Goal: Task Accomplishment & Management: Complete application form

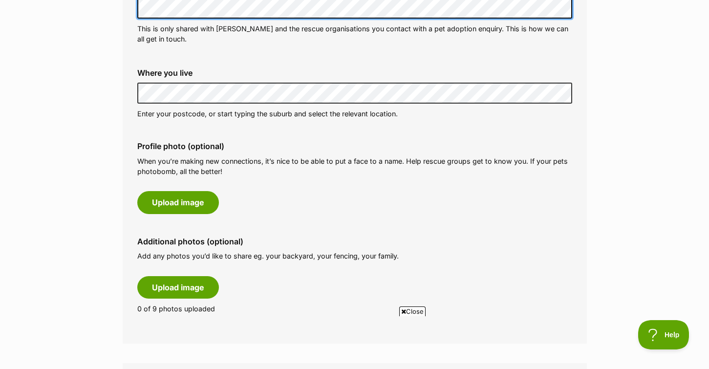
scroll to position [355, 0]
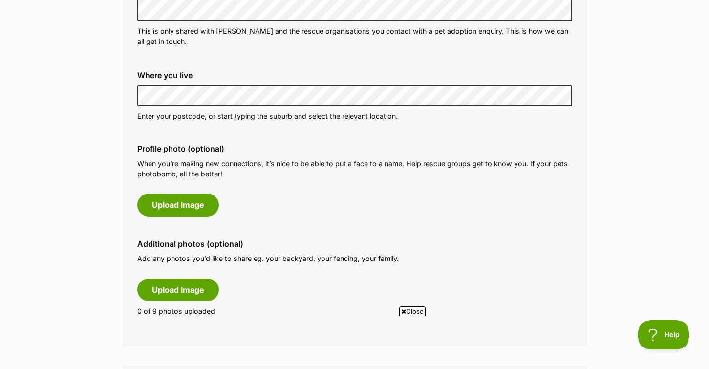
click at [135, 90] on div "Where you live Address line 1 (optional) Address line 2 (optional) Suburb (opti…" at bounding box center [354, 96] width 451 height 66
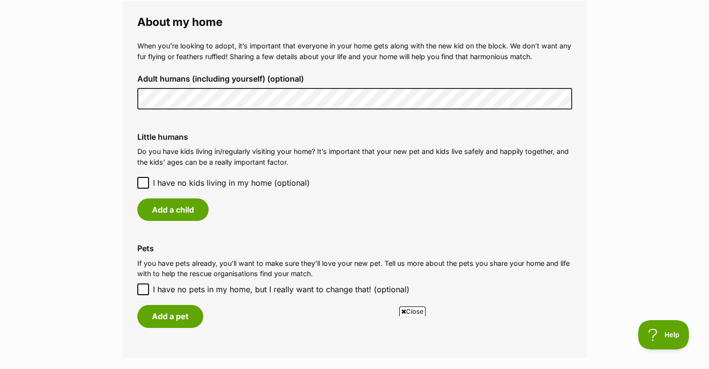
scroll to position [718, 0]
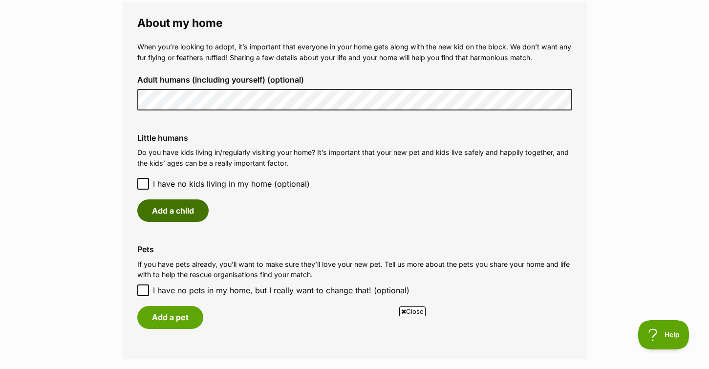
click at [161, 210] on button "Add a child" at bounding box center [172, 210] width 71 height 22
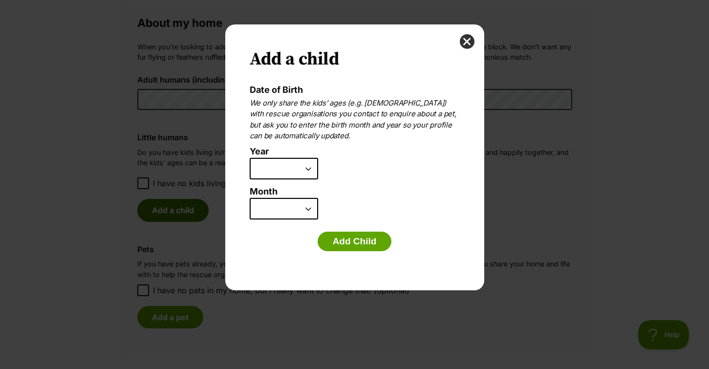
scroll to position [0, 0]
click at [307, 169] on select "2025 2024 2023 2022 2021 2020 2019 2018 2017 2016 2015 2014 2013 2012 2011 2010…" at bounding box center [284, 169] width 68 height 22
select select "2014"
click at [285, 210] on select "January February March April May June July August September October November De…" at bounding box center [284, 209] width 68 height 22
select select "6"
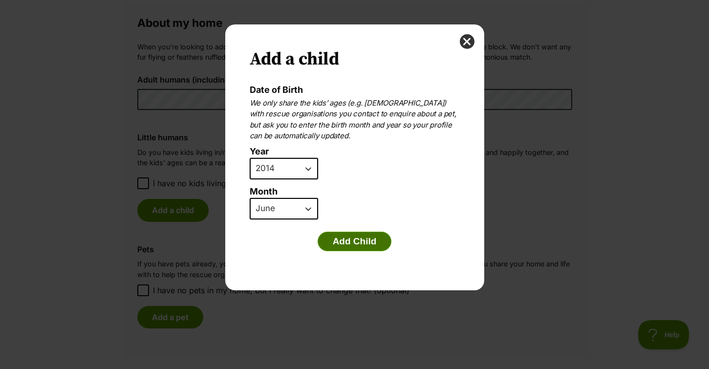
click at [343, 240] on button "Add Child" at bounding box center [355, 242] width 74 height 20
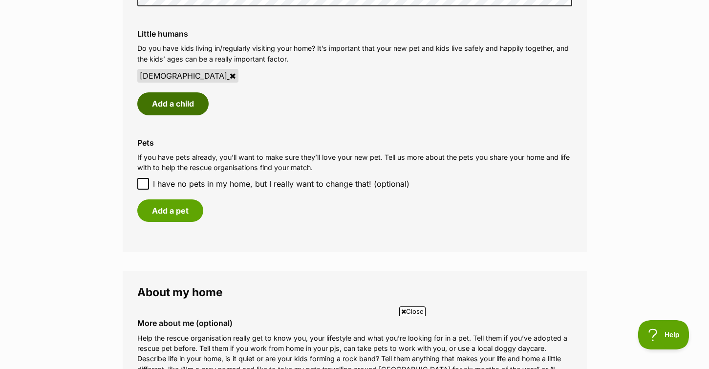
scroll to position [858, 0]
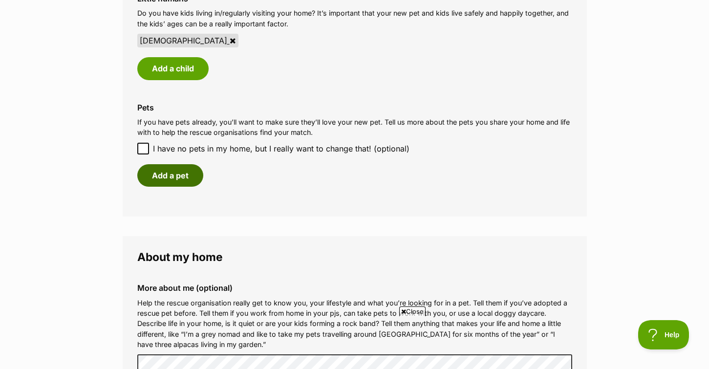
click at [172, 171] on button "Add a pet" at bounding box center [170, 175] width 66 height 22
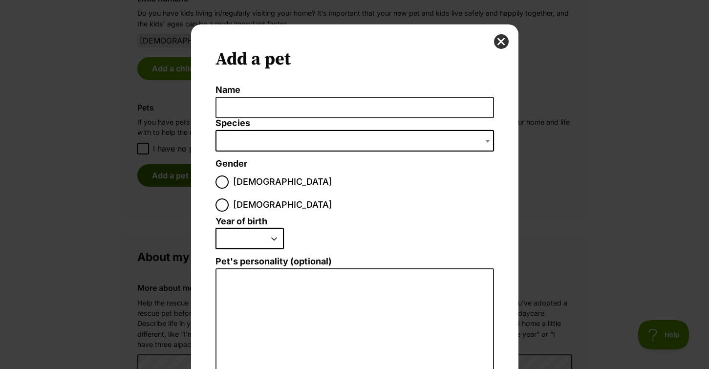
scroll to position [0, 0]
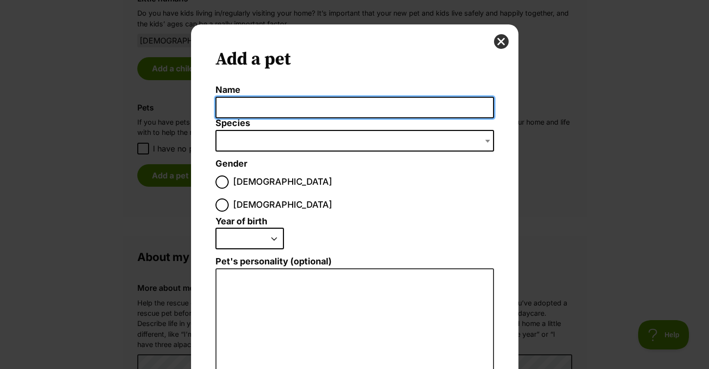
click at [281, 109] on input "Name" at bounding box center [355, 108] width 279 height 22
type input "[PERSON_NAME]"
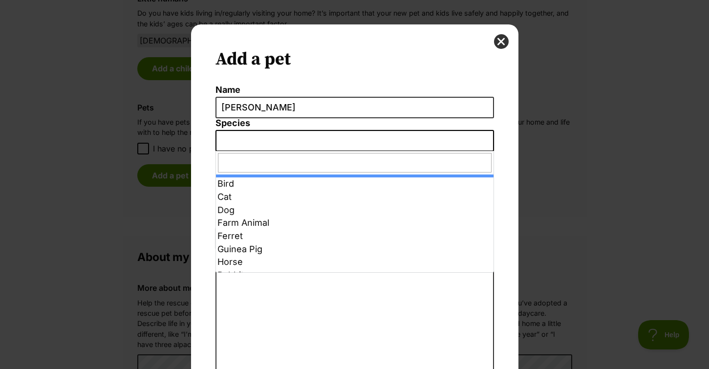
click at [256, 137] on span "Dialog Window - Close (Press escape to close)" at bounding box center [355, 141] width 279 height 22
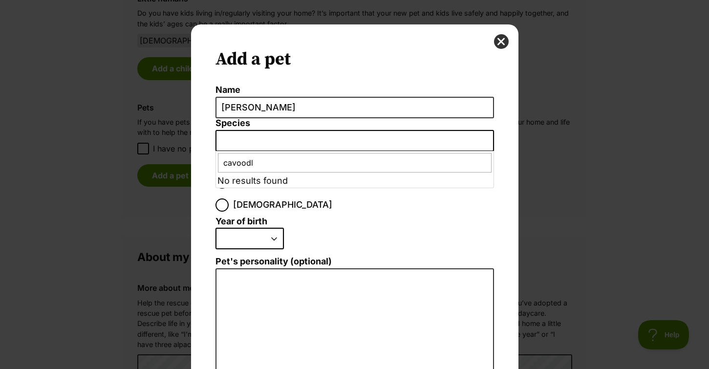
type input "cavoodle"
click at [234, 228] on select "2025 2024 2023 2022 2021 2020 2019 2018 2017 2016 2015 2014 2013 2012 2011 2010…" at bounding box center [250, 239] width 68 height 22
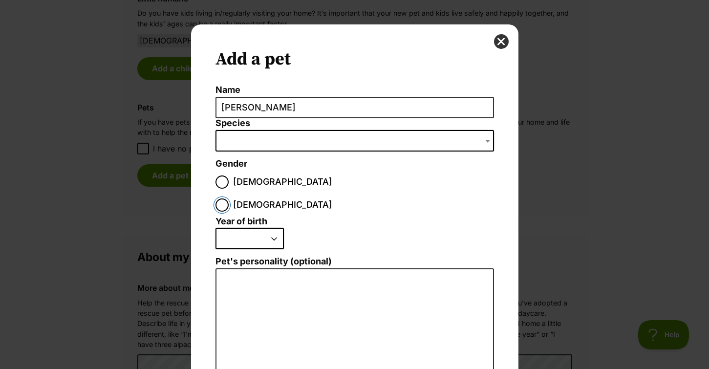
click at [229, 198] on input "Female" at bounding box center [222, 204] width 13 height 13
radio input "true"
click at [229, 198] on input "Female" at bounding box center [222, 204] width 13 height 13
click at [221, 181] on input "Male" at bounding box center [222, 181] width 13 height 13
radio input "true"
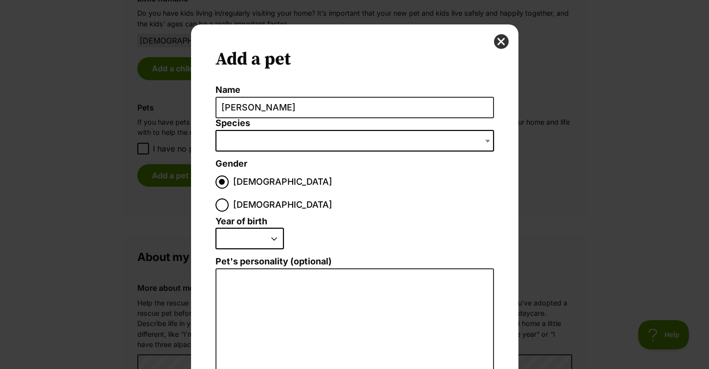
click at [485, 139] on span "Dialog Window - Close (Press escape to close)" at bounding box center [489, 141] width 10 height 22
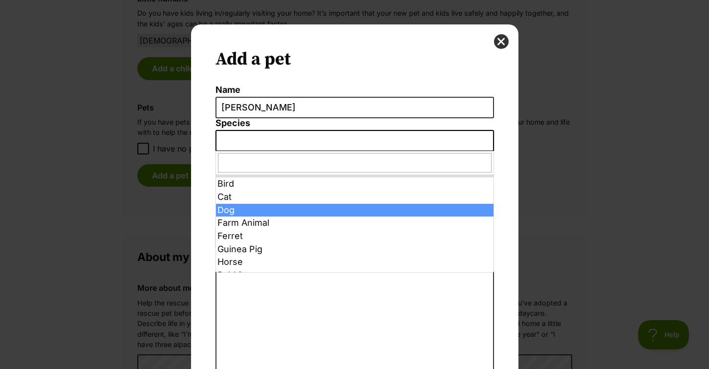
select select "1"
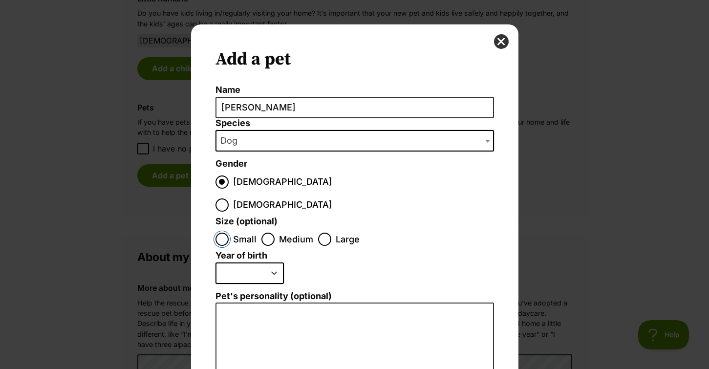
click at [217, 233] on input "Small" at bounding box center [222, 239] width 13 height 13
radio input "true"
click at [273, 262] on select "2025 2024 2023 2022 2021 2020 2019 2018 2017 2016 2015 2014 2013 2012 2011 2010…" at bounding box center [250, 273] width 68 height 22
select select "2021"
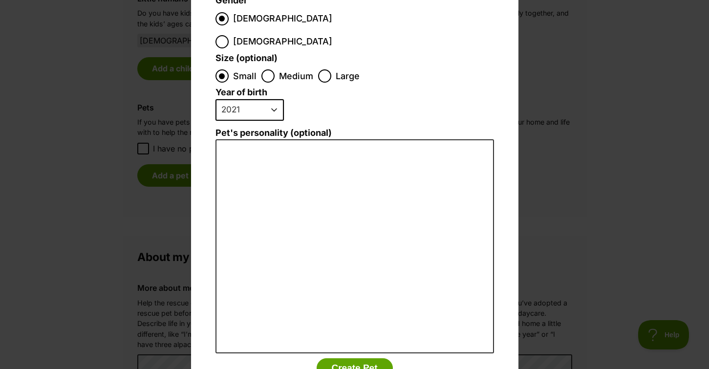
scroll to position [163, 0]
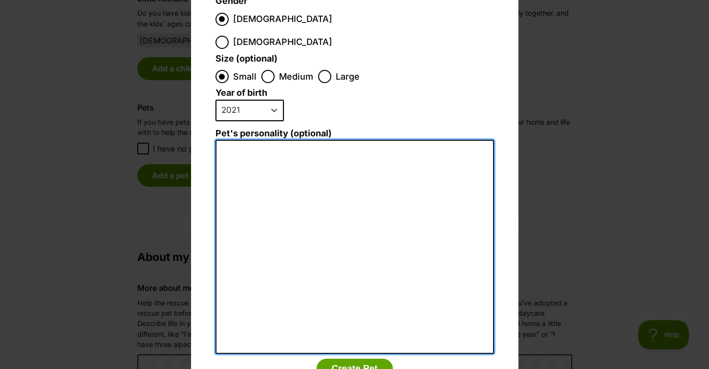
click at [283, 140] on textarea "Pet's personality (optional)" at bounding box center [355, 247] width 279 height 214
type textarea "Very sweet and gentle"
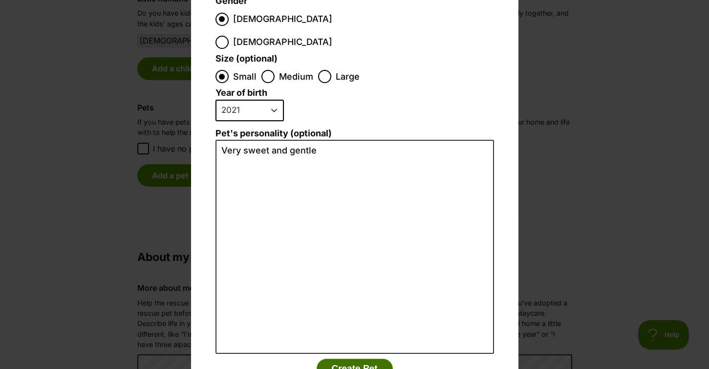
click at [328, 359] on button "Create Pet" at bounding box center [355, 369] width 76 height 20
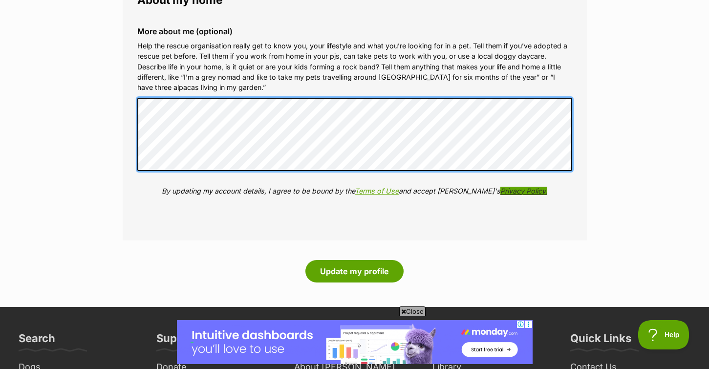
scroll to position [1228, 0]
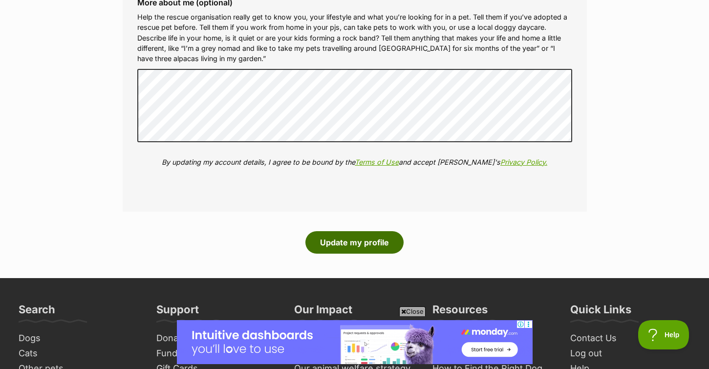
click at [353, 240] on button "Update my profile" at bounding box center [354, 242] width 98 height 22
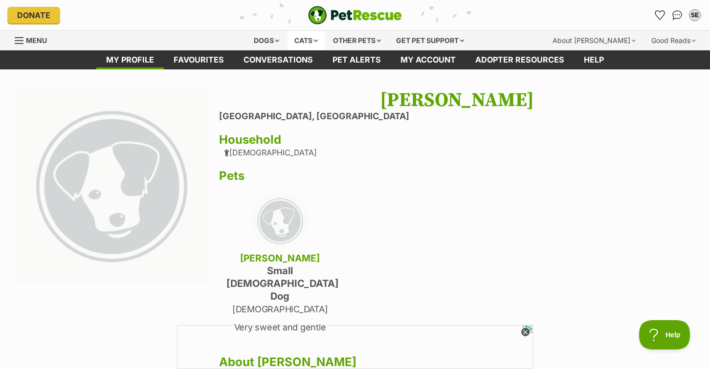
click at [297, 41] on div "Cats" at bounding box center [305, 41] width 37 height 20
